Goal: Task Accomplishment & Management: Use online tool/utility

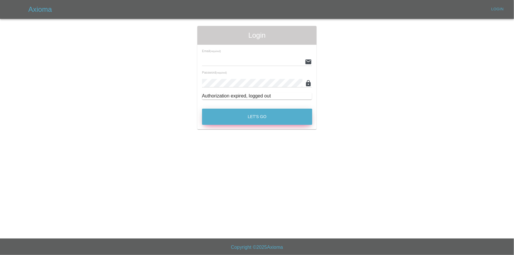
type input "tuncayhuseynov@gmail.com"
click at [245, 111] on button "Let's Go" at bounding box center [257, 117] width 110 height 16
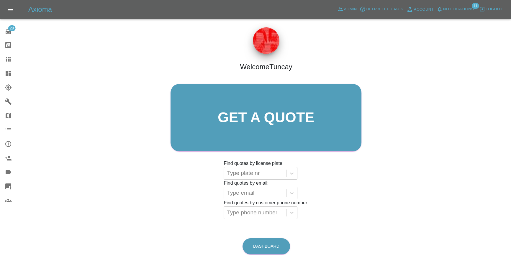
click at [5, 74] on icon at bounding box center [8, 73] width 7 height 7
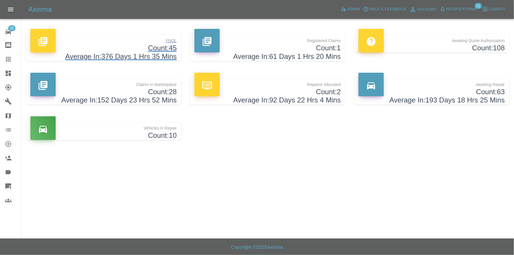
click at [98, 48] on h4 "Count: 45" at bounding box center [103, 48] width 146 height 9
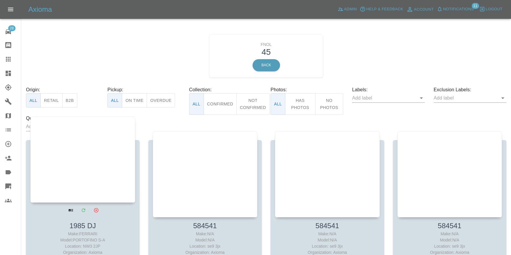
click at [83, 138] on div at bounding box center [82, 160] width 105 height 86
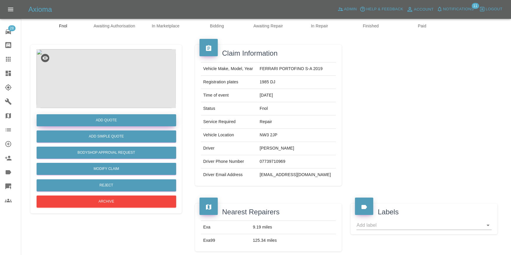
scroll to position [27, 0]
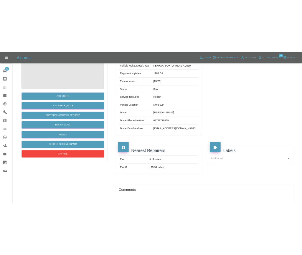
scroll to position [53, 0]
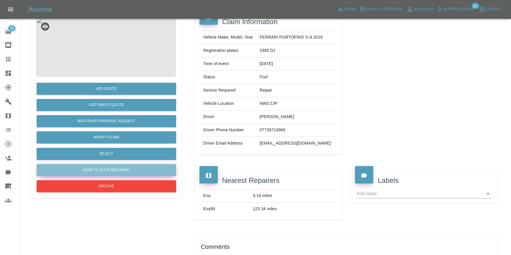
click at [113, 171] on button "Send to Click Mechanic" at bounding box center [106, 170] width 139 height 12
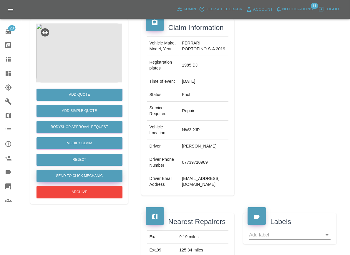
click at [85, 174] on button "Send to Click Mechanic" at bounding box center [80, 176] width 86 height 12
click at [70, 180] on button "Send to Click Mechanic" at bounding box center [80, 176] width 86 height 12
